Goal: Task Accomplishment & Management: Manage account settings

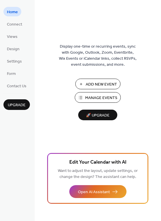
click at [101, 100] on span "Manage Events" at bounding box center [101, 98] width 32 height 6
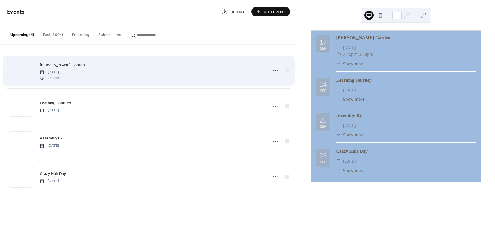
click at [168, 78] on div "[PERSON_NAME] Garden [DATE] 2:20 pm" at bounding box center [152, 71] width 224 height 18
click at [271, 70] on icon at bounding box center [275, 70] width 9 height 9
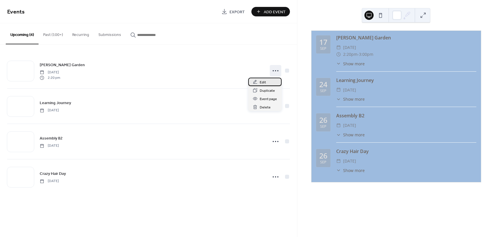
click at [268, 81] on div "Edit" at bounding box center [264, 82] width 33 height 8
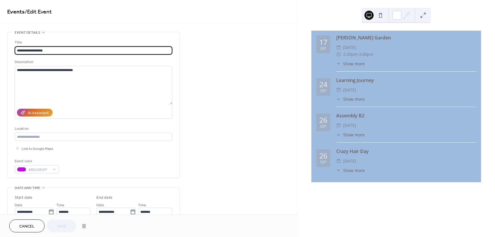
scroll to position [86, 0]
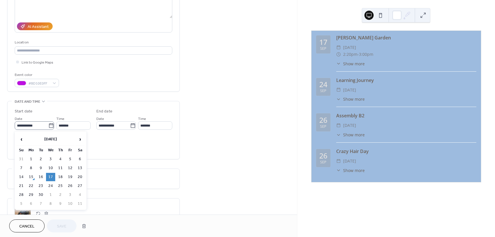
click at [50, 124] on icon at bounding box center [51, 125] width 4 height 5
click at [48, 124] on input "**********" at bounding box center [32, 125] width 34 height 8
click at [41, 187] on td "23" at bounding box center [40, 186] width 9 height 8
type input "**********"
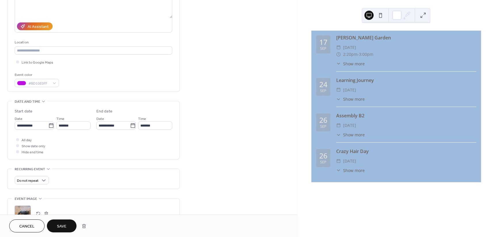
scroll to position [115, 0]
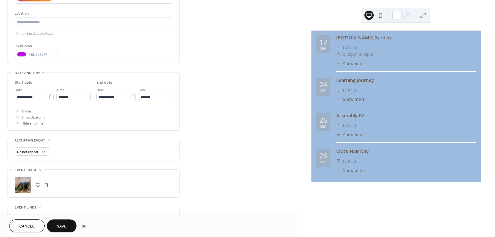
click at [60, 226] on span "Save" at bounding box center [61, 226] width 9 height 6
